Goal: Information Seeking & Learning: Learn about a topic

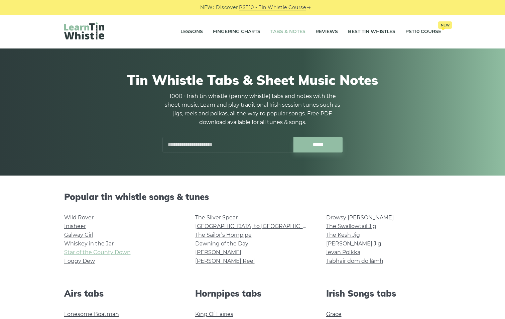
click at [90, 253] on link "Star of the County Down" at bounding box center [97, 252] width 67 height 6
click at [86, 260] on link "Foggy Dew" at bounding box center [79, 261] width 31 height 6
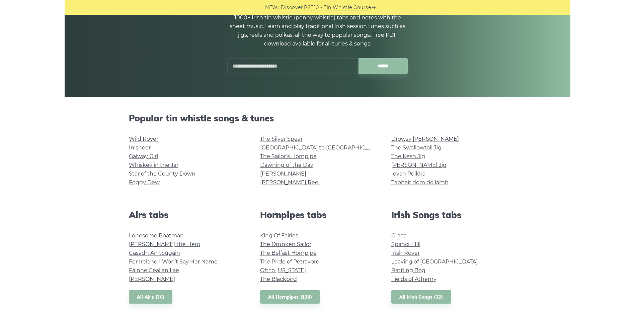
scroll to position [100, 0]
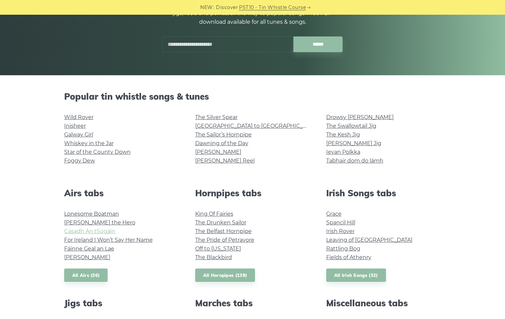
click at [100, 232] on link "Casadh An tSúgáin" at bounding box center [89, 231] width 51 height 6
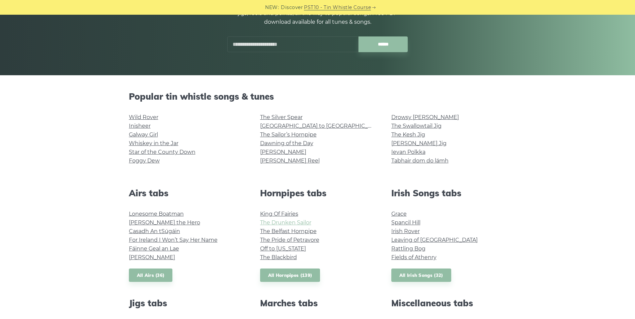
click at [281, 222] on link "The Drunken Sailor" at bounding box center [285, 222] width 51 height 6
click at [282, 213] on link "King Of Fairies" at bounding box center [279, 214] width 38 height 6
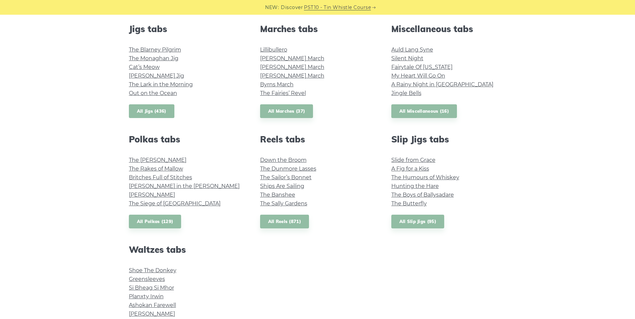
scroll to position [401, 0]
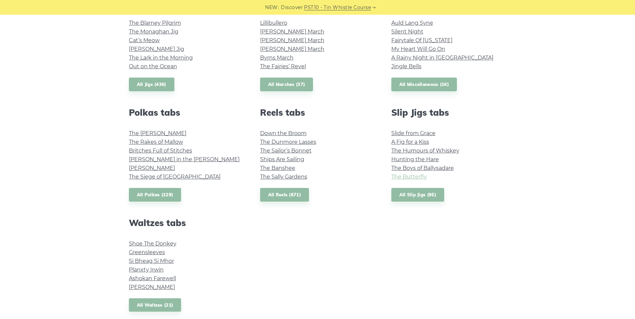
click at [403, 177] on link "The Butterfly" at bounding box center [408, 177] width 35 height 6
click at [281, 167] on link "The Banshee" at bounding box center [277, 168] width 35 height 6
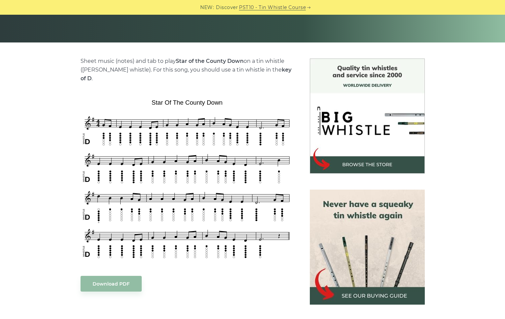
scroll to position [134, 0]
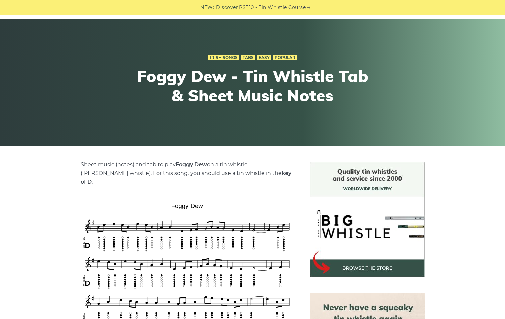
scroll to position [134, 0]
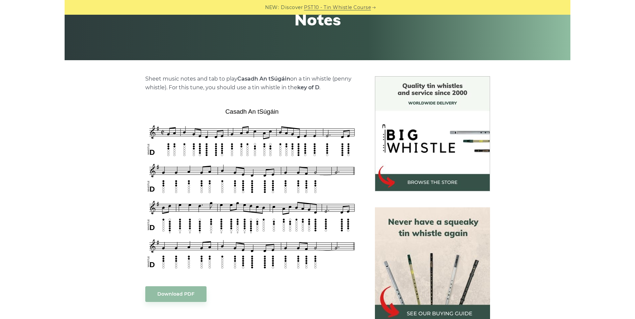
scroll to position [134, 0]
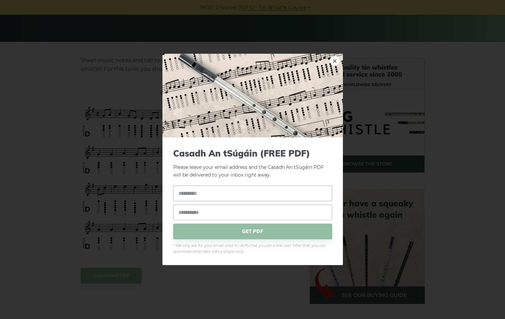
drag, startPoint x: 219, startPoint y: 95, endPoint x: 172, endPoint y: 95, distance: 46.8
click at [336, 61] on link "×" at bounding box center [335, 61] width 10 height 10
drag, startPoint x: 217, startPoint y: 94, endPoint x: 183, endPoint y: 94, distance: 33.8
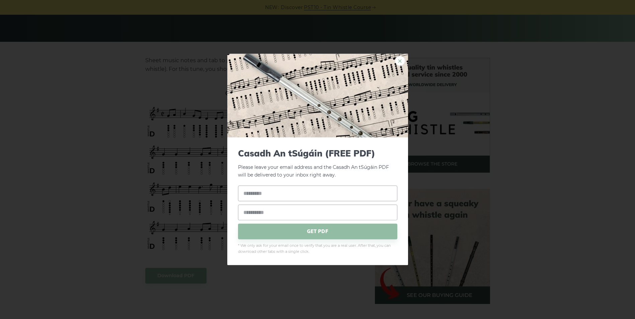
click at [397, 62] on link "×" at bounding box center [400, 61] width 10 height 10
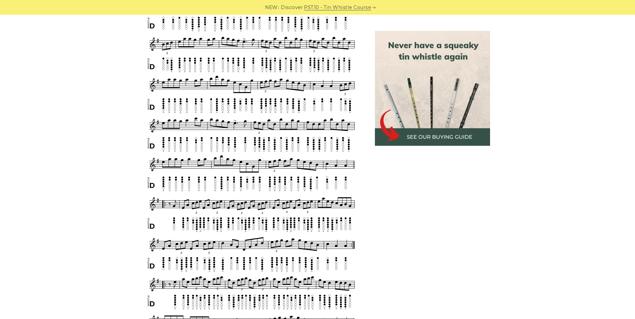
scroll to position [368, 0]
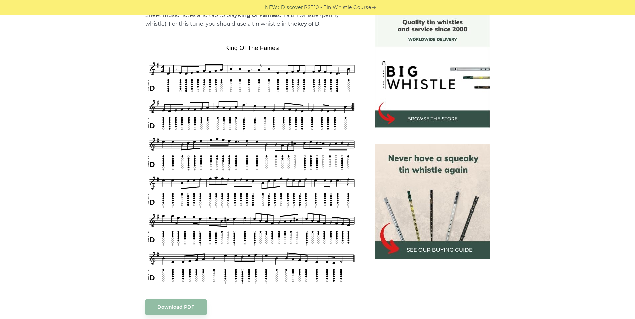
scroll to position [167, 0]
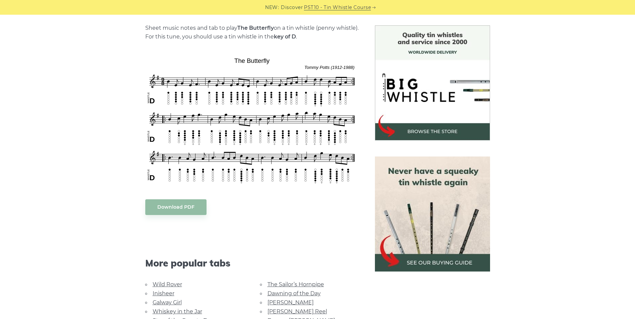
scroll to position [167, 0]
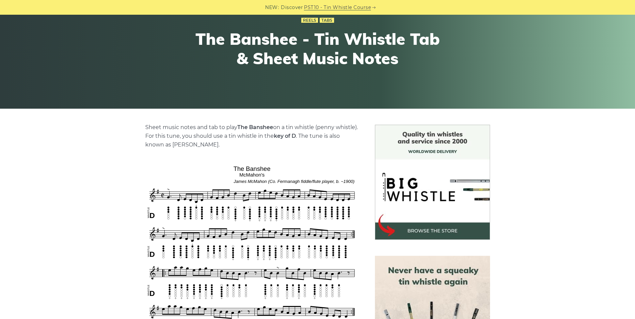
scroll to position [167, 0]
